Goal: Task Accomplishment & Management: Manage account settings

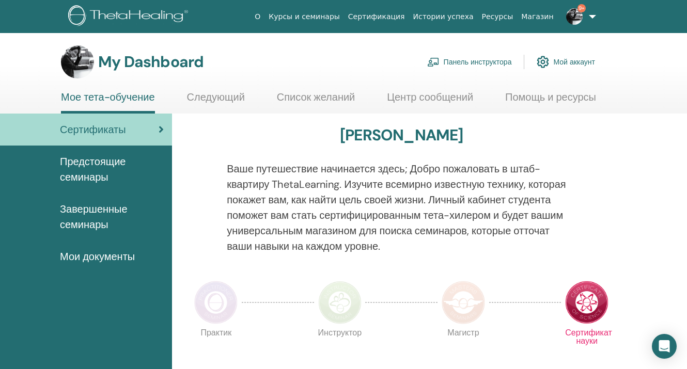
click at [500, 61] on link "Панель инструктора" at bounding box center [469, 62] width 85 height 23
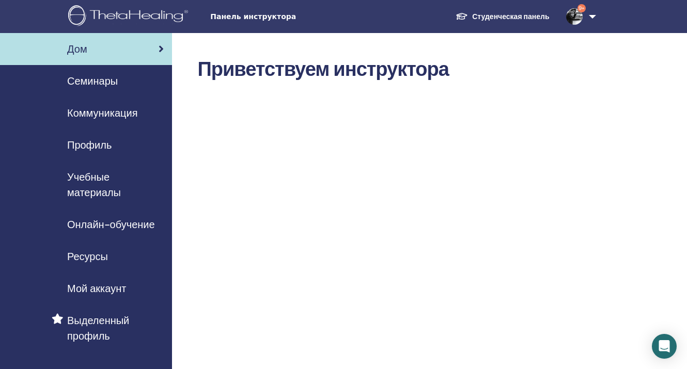
click at [82, 82] on span "Семинары" at bounding box center [92, 80] width 51 height 15
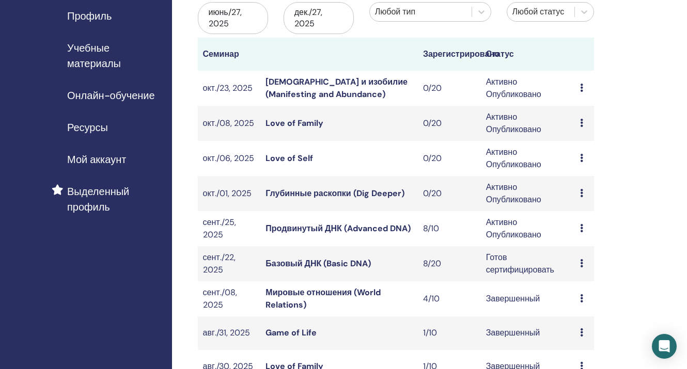
scroll to position [131, 0]
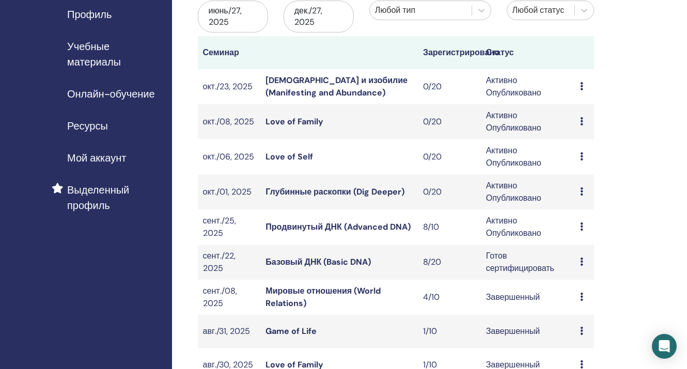
click at [335, 227] on link "Продвинутый ДНК (Advanced DNA)" at bounding box center [337, 227] width 145 height 11
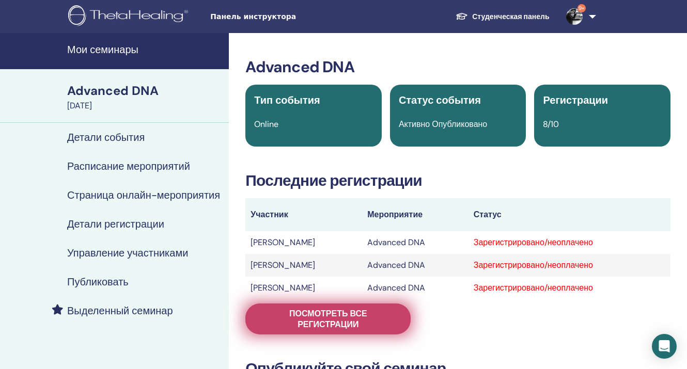
click at [300, 314] on span "Посмотреть все регистрации" at bounding box center [327, 319] width 139 height 22
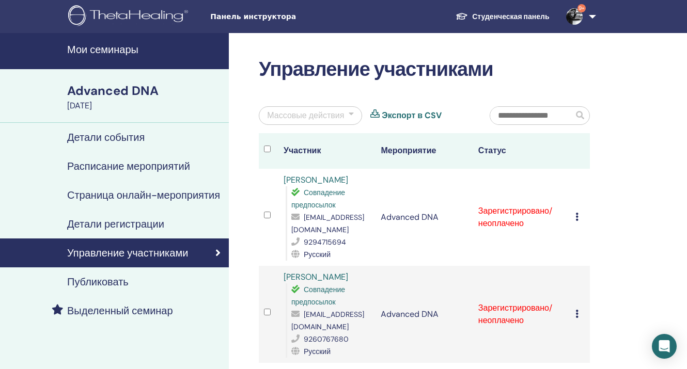
click at [351, 113] on div at bounding box center [351, 115] width 5 height 12
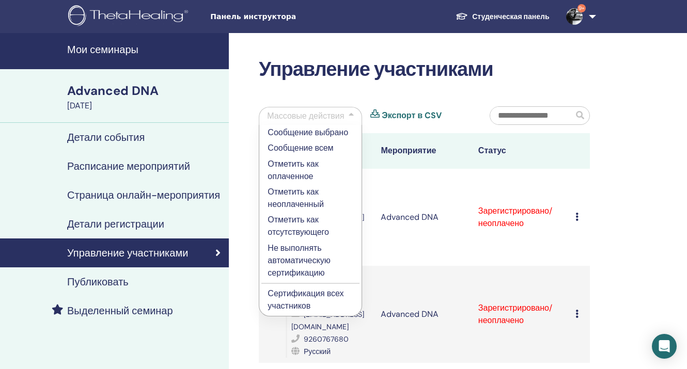
click at [305, 164] on p "Отметить как оплаченное" at bounding box center [310, 170] width 86 height 25
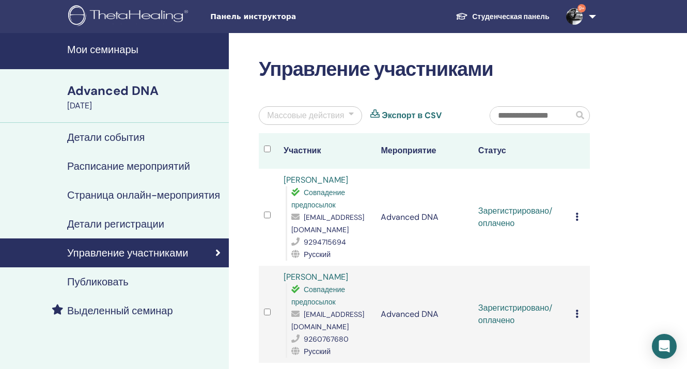
click at [349, 112] on div at bounding box center [351, 115] width 5 height 12
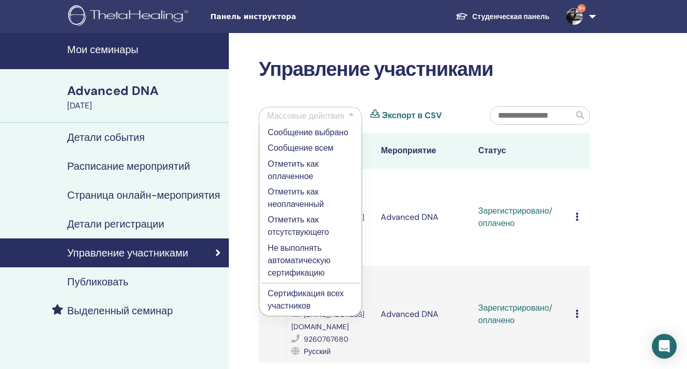
click at [295, 293] on p "Сертификация всех участников" at bounding box center [310, 300] width 86 height 25
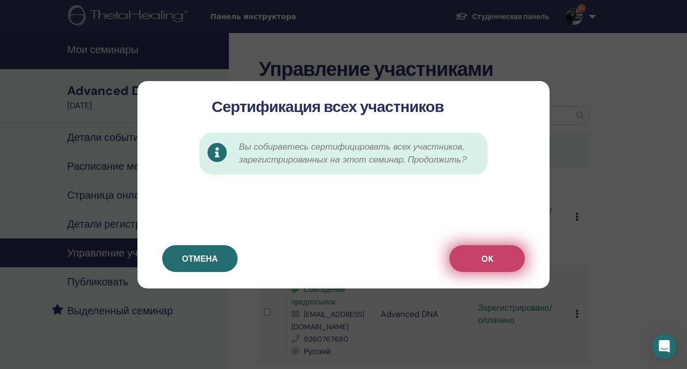
click at [475, 263] on button "OK" at bounding box center [486, 258] width 75 height 27
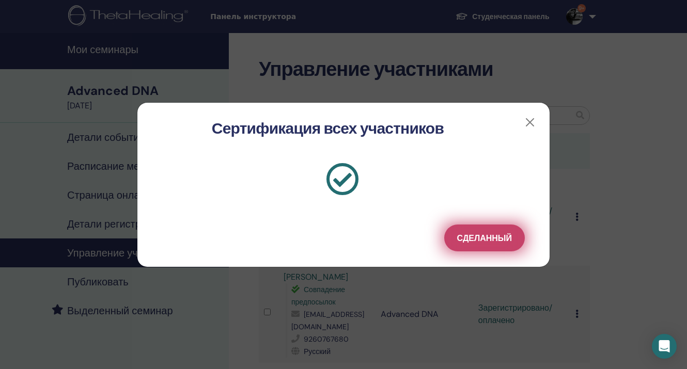
click at [486, 241] on span "Сделанный" at bounding box center [484, 238] width 55 height 11
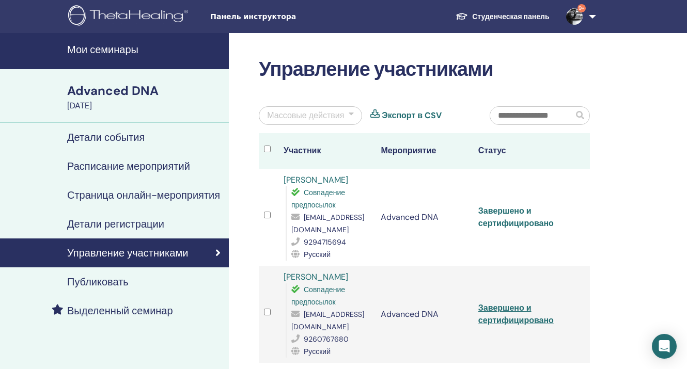
click at [498, 226] on link "Завершено и сертифицировано" at bounding box center [515, 217] width 75 height 23
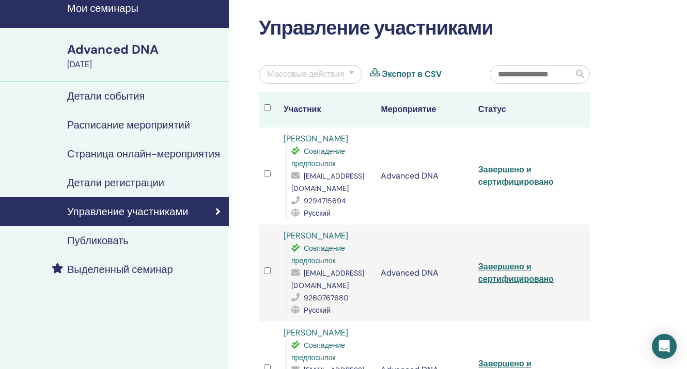
scroll to position [59, 0]
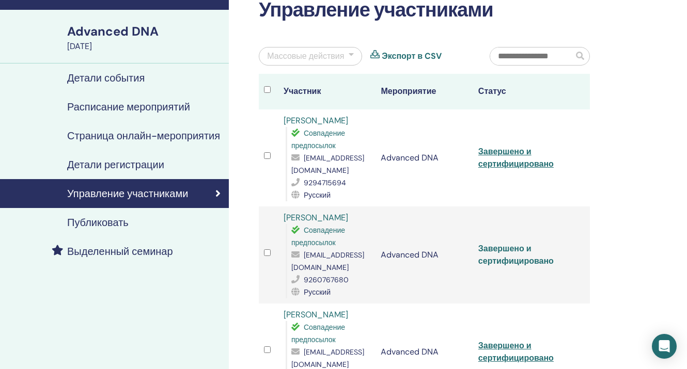
click at [514, 249] on link "Завершено и сертифицировано" at bounding box center [515, 254] width 75 height 23
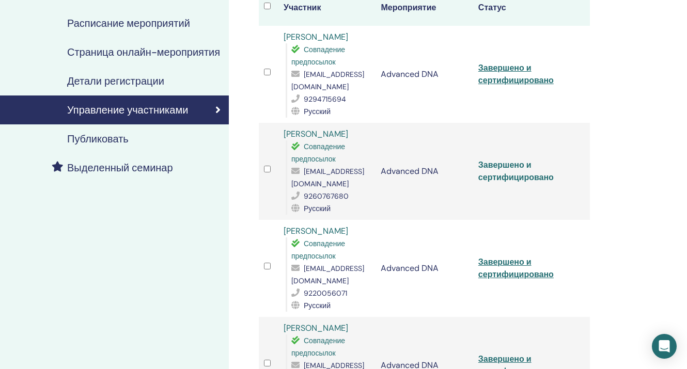
scroll to position [151, 0]
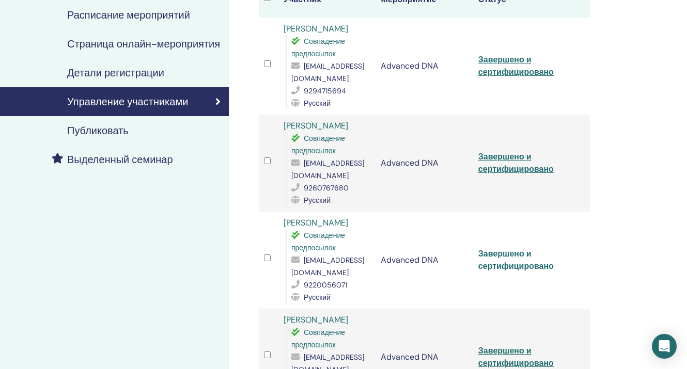
click at [508, 256] on link "Завершено и сертифицировано" at bounding box center [515, 259] width 75 height 23
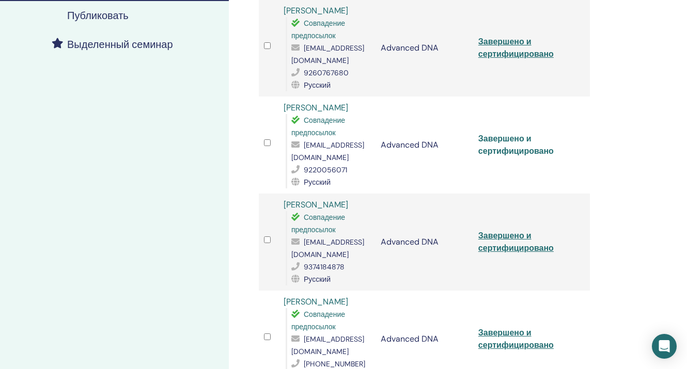
scroll to position [274, 0]
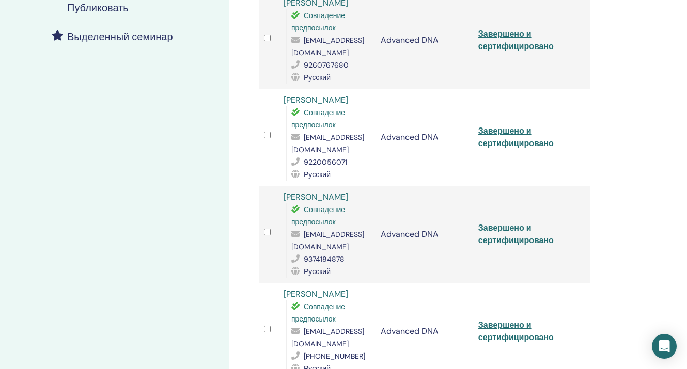
click at [495, 228] on link "Завершено и сертифицировано" at bounding box center [515, 234] width 75 height 23
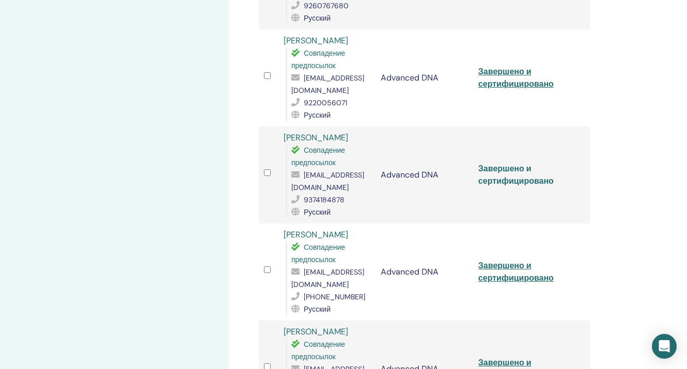
scroll to position [350, 0]
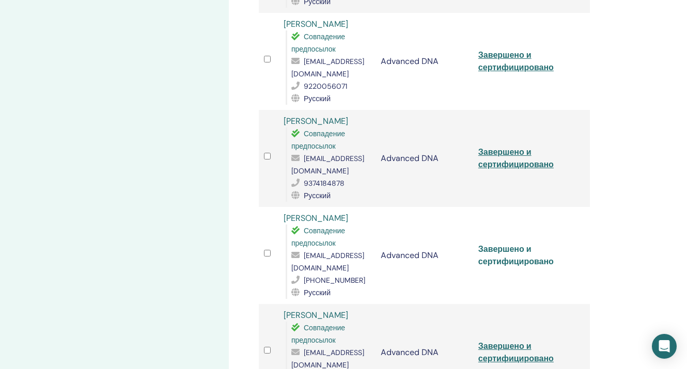
click at [503, 244] on link "Завершено и сертифицировано" at bounding box center [515, 255] width 75 height 23
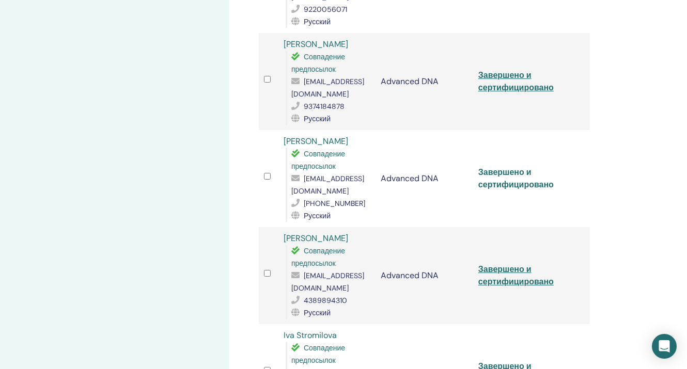
scroll to position [441, 0]
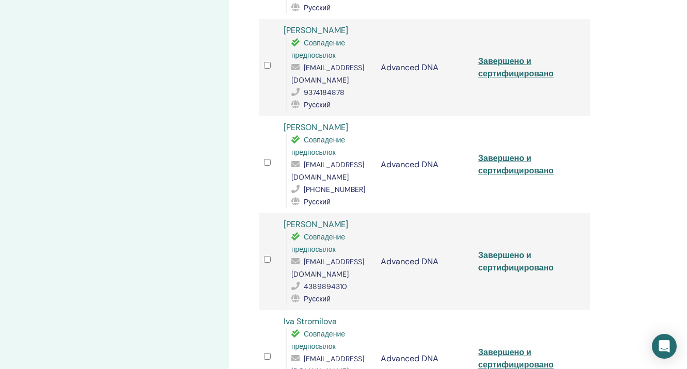
click at [512, 250] on link "Завершено и сертифицировано" at bounding box center [515, 261] width 75 height 23
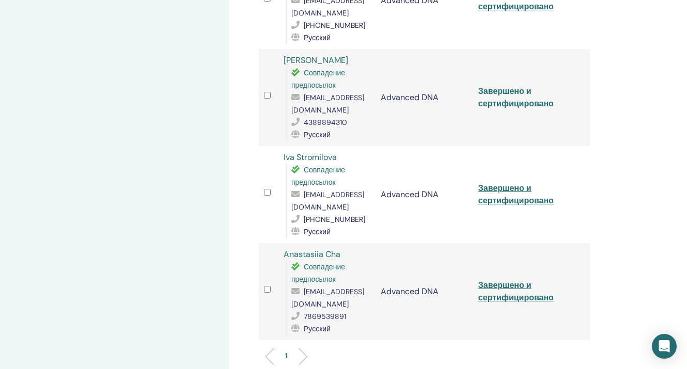
scroll to position [608, 0]
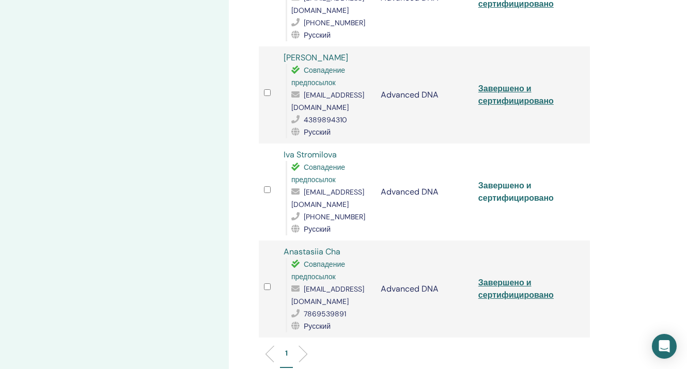
click at [518, 180] on link "Завершено и сертифицировано" at bounding box center [515, 191] width 75 height 23
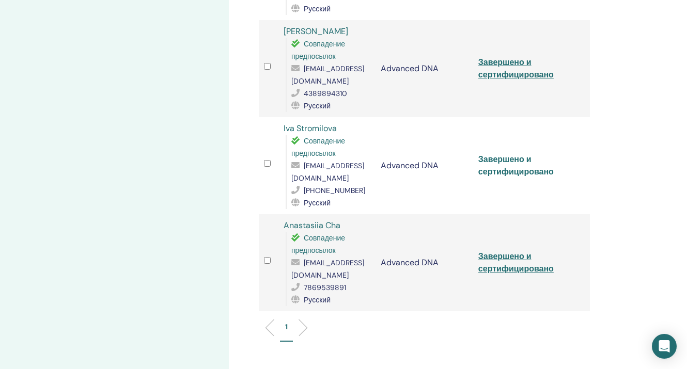
scroll to position [635, 0]
click at [509, 250] on link "Завершено и сертифицировано" at bounding box center [515, 261] width 75 height 23
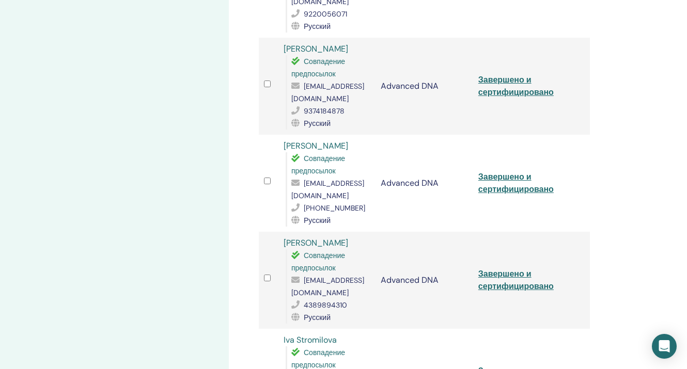
scroll to position [290, 0]
